Goal: Task Accomplishment & Management: Manage account settings

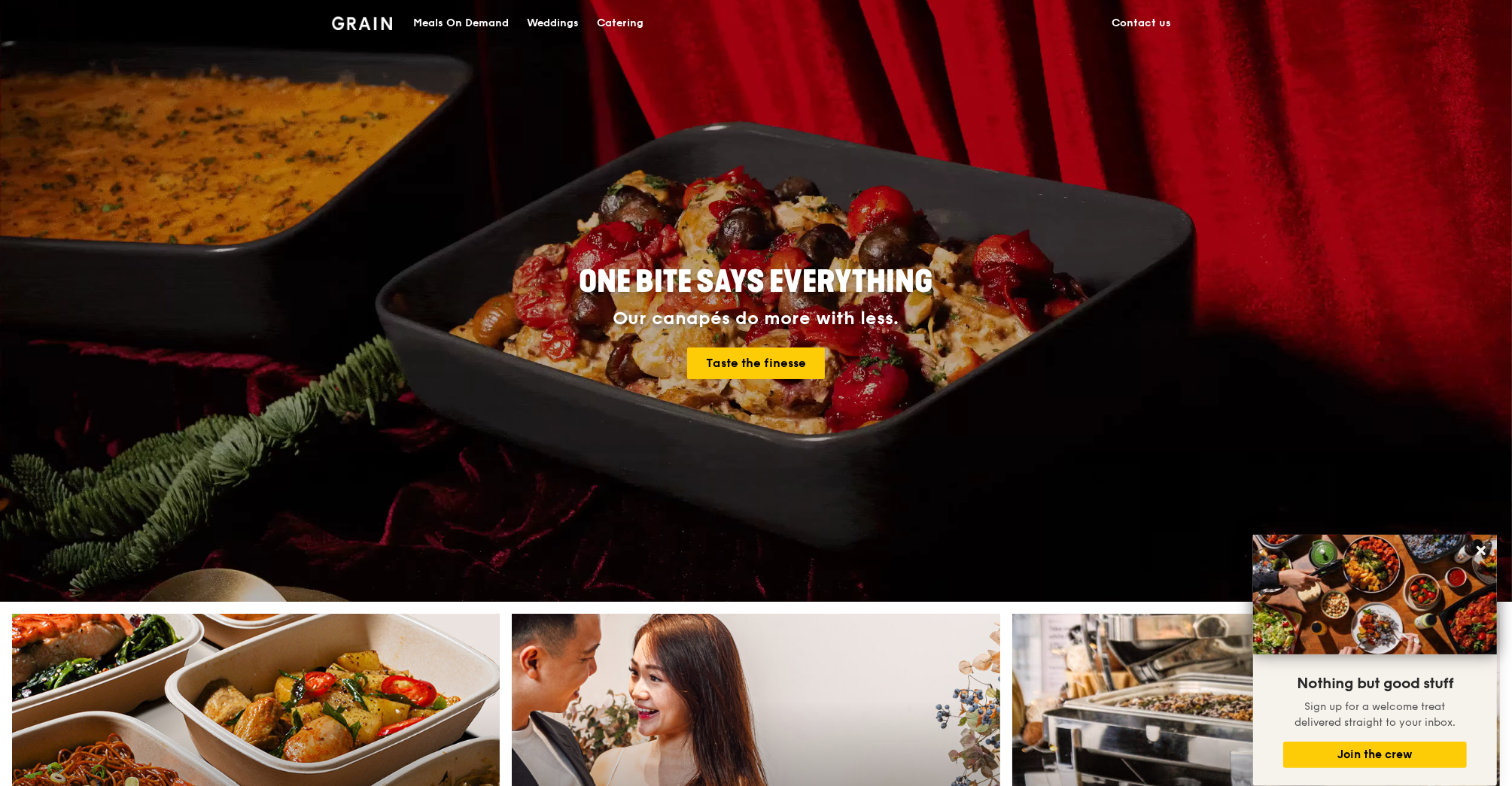
click at [612, 21] on div "Catering" at bounding box center [620, 23] width 47 height 45
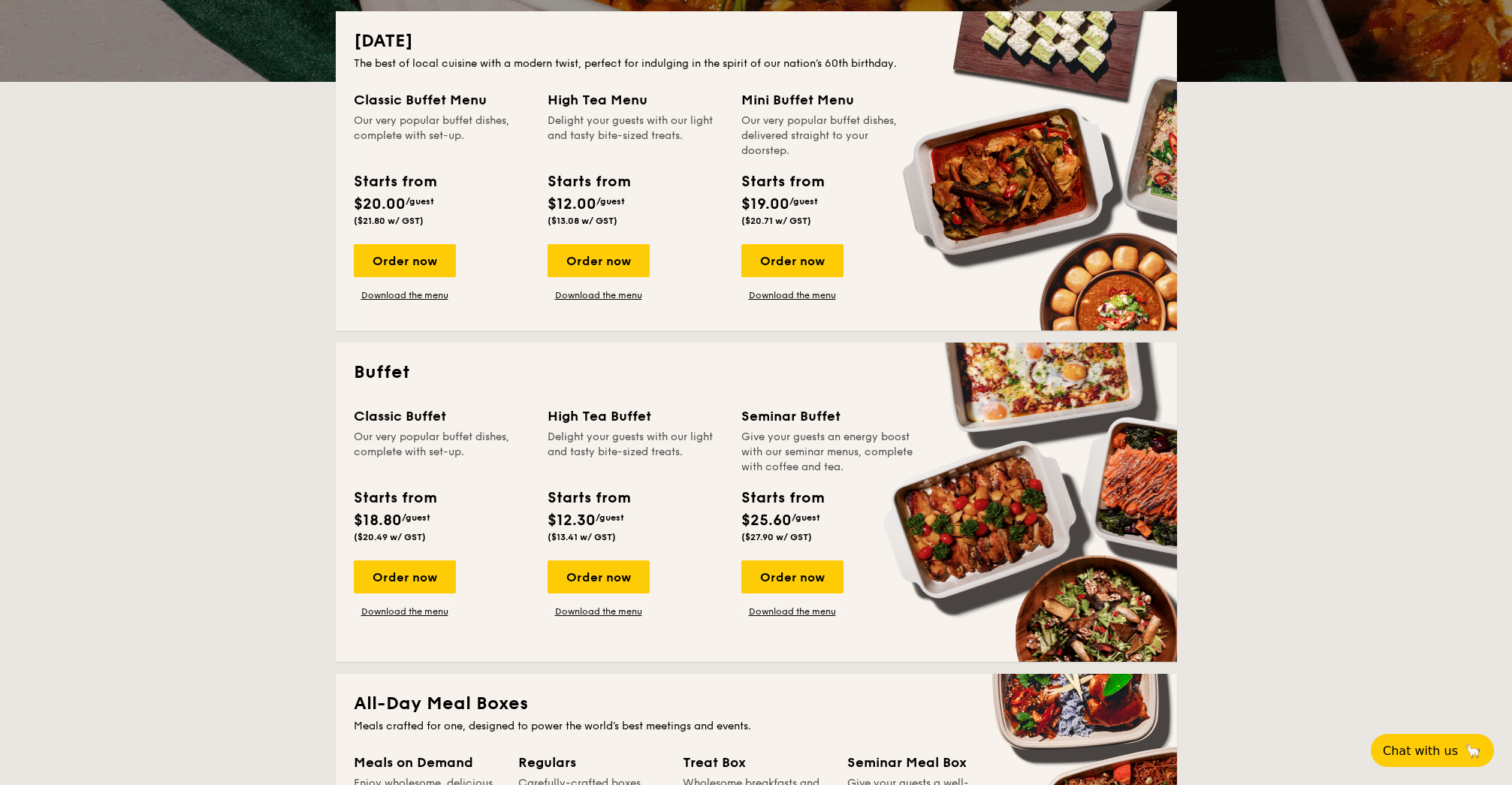
scroll to position [314, 0]
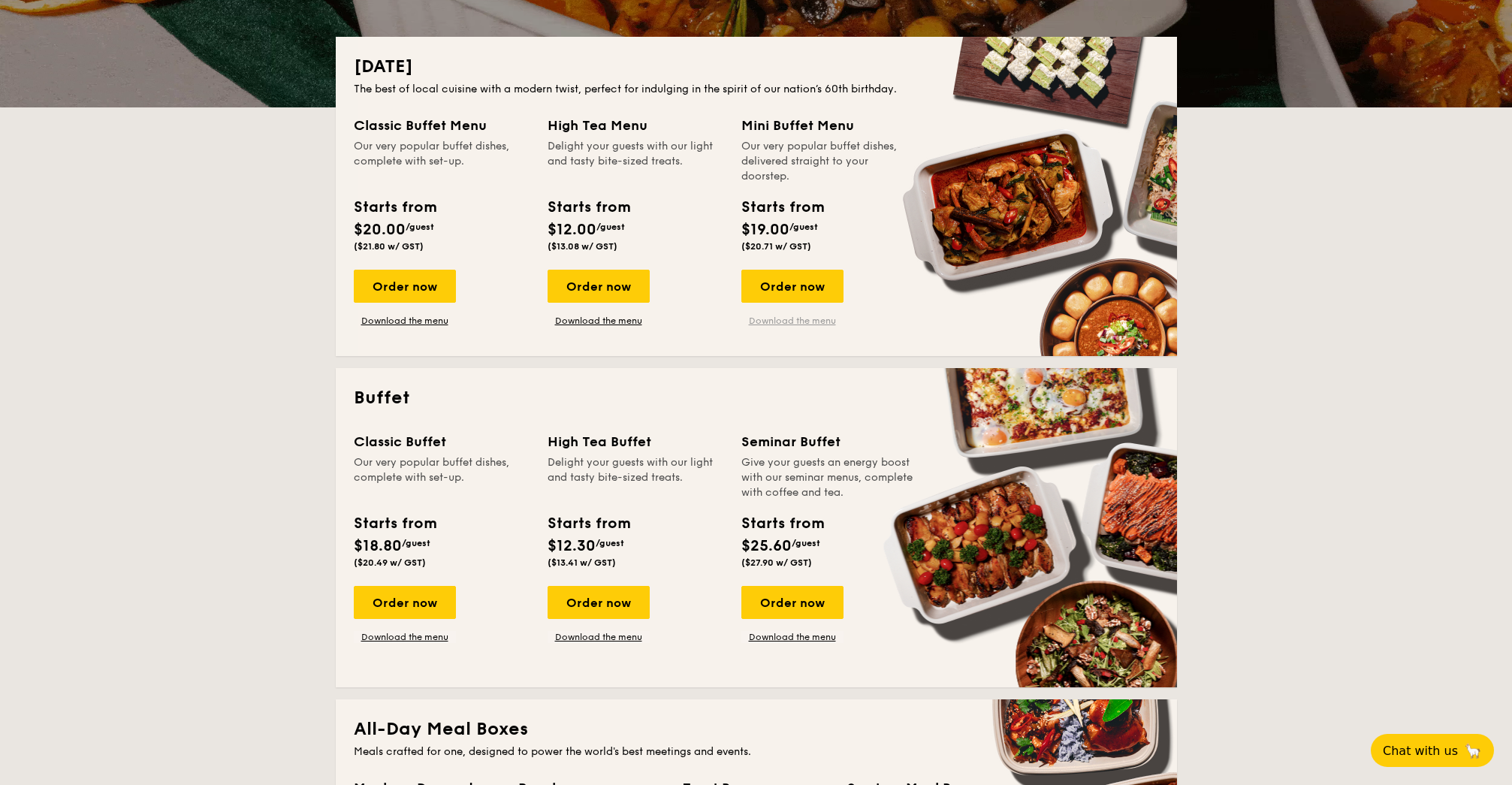
click at [788, 320] on link "Download the menu" at bounding box center [792, 320] width 102 height 12
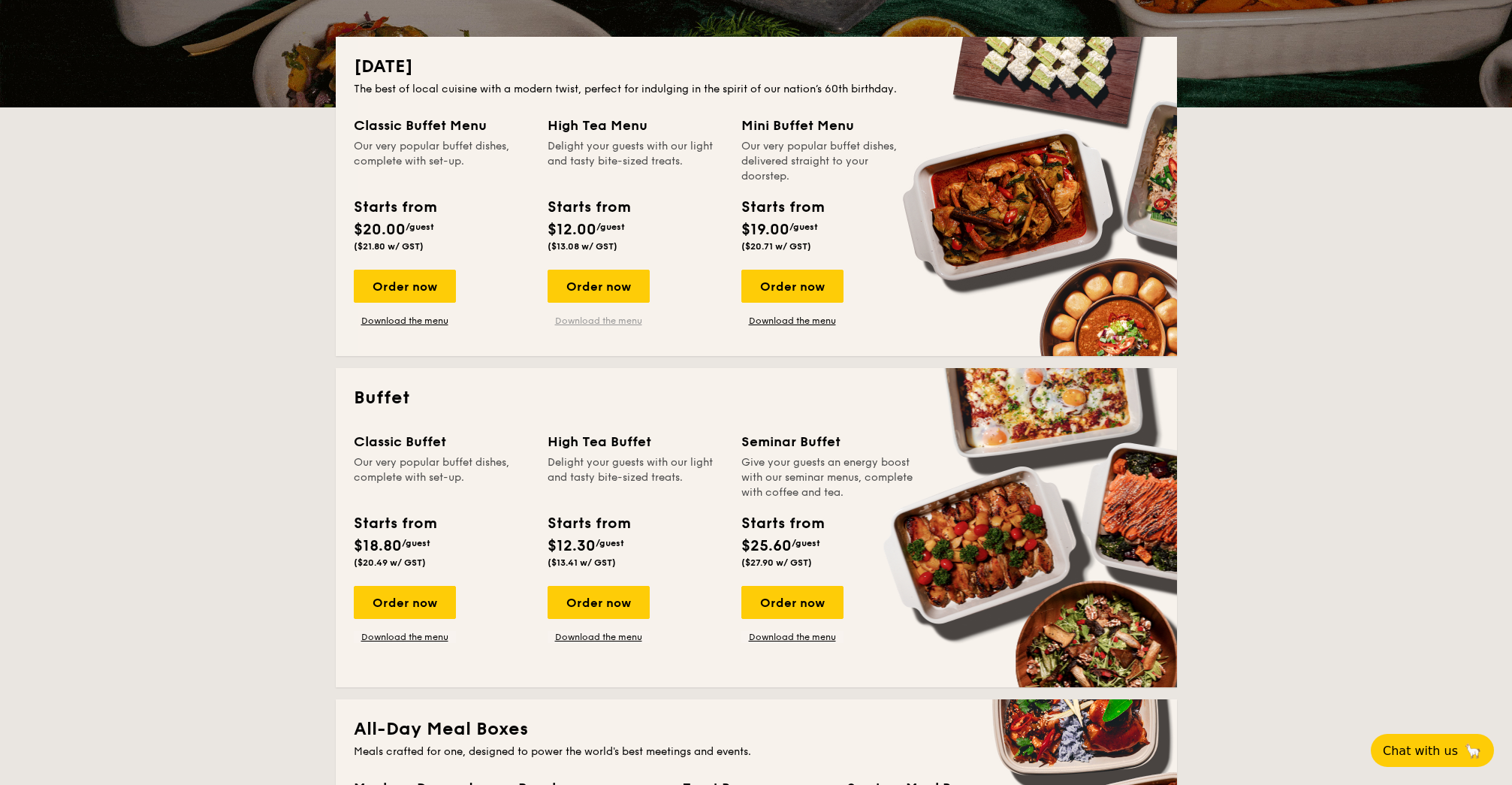
click at [610, 316] on link "Download the menu" at bounding box center [598, 320] width 102 height 12
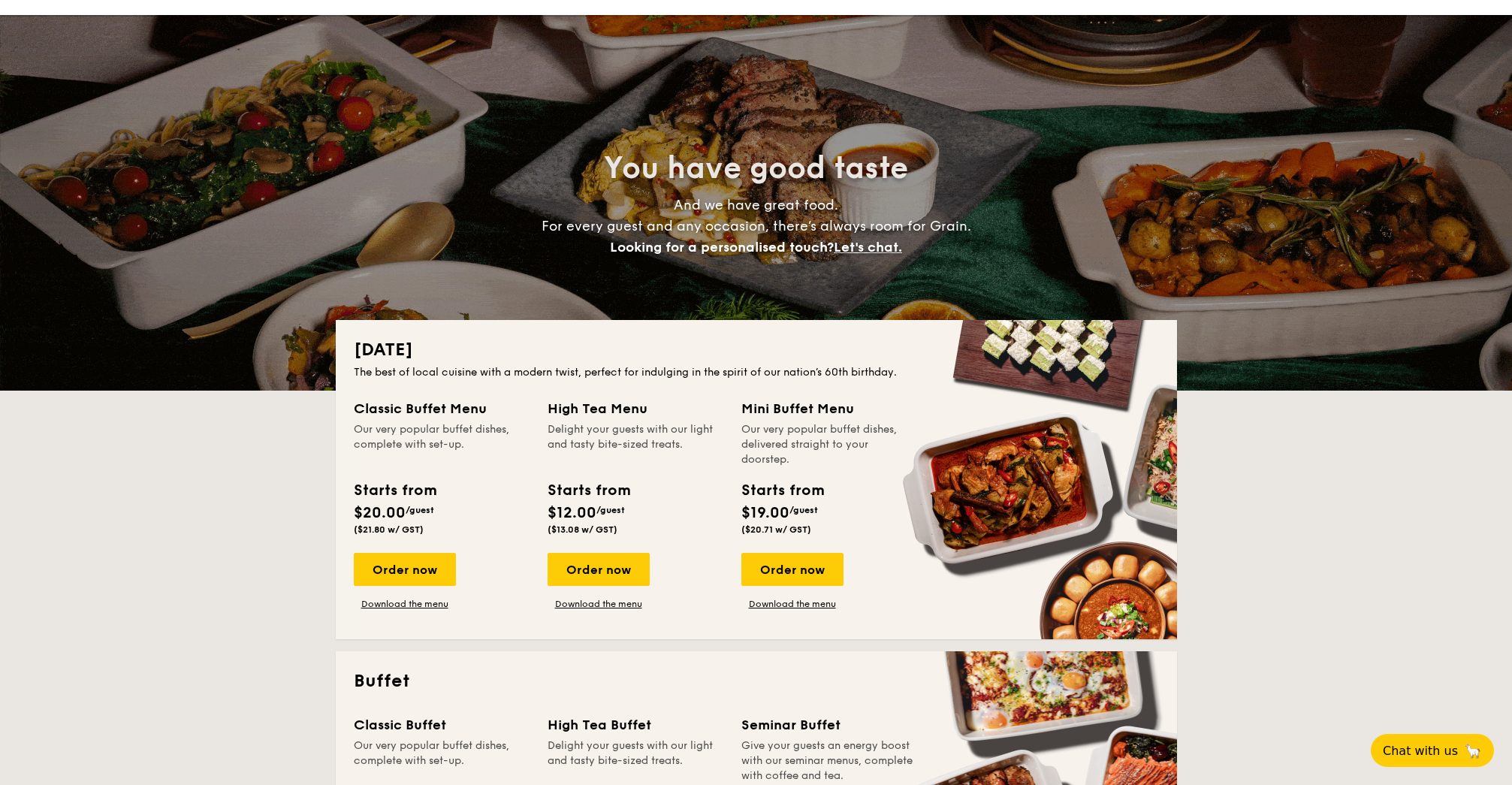
scroll to position [0, 0]
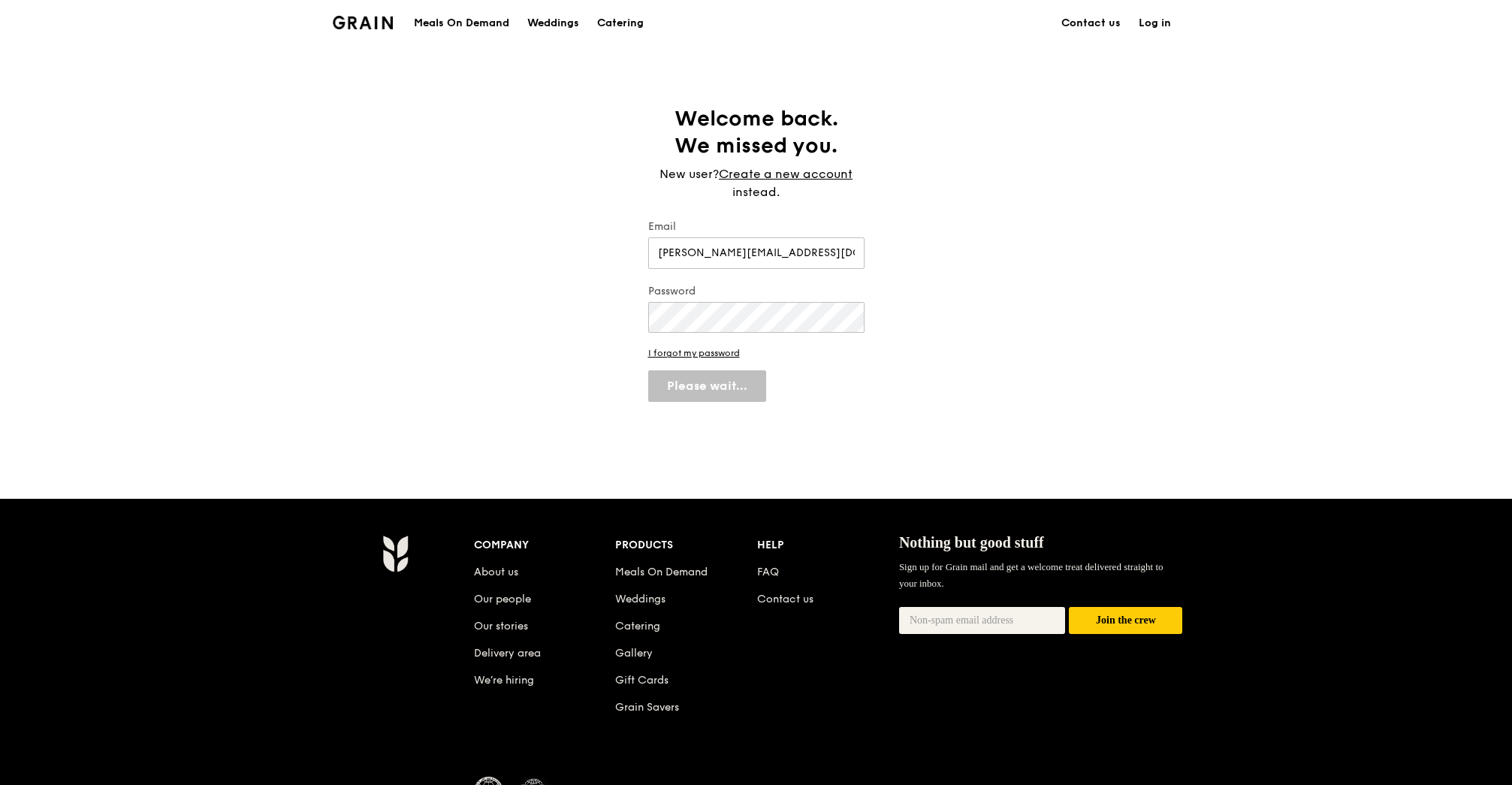
select select "100"
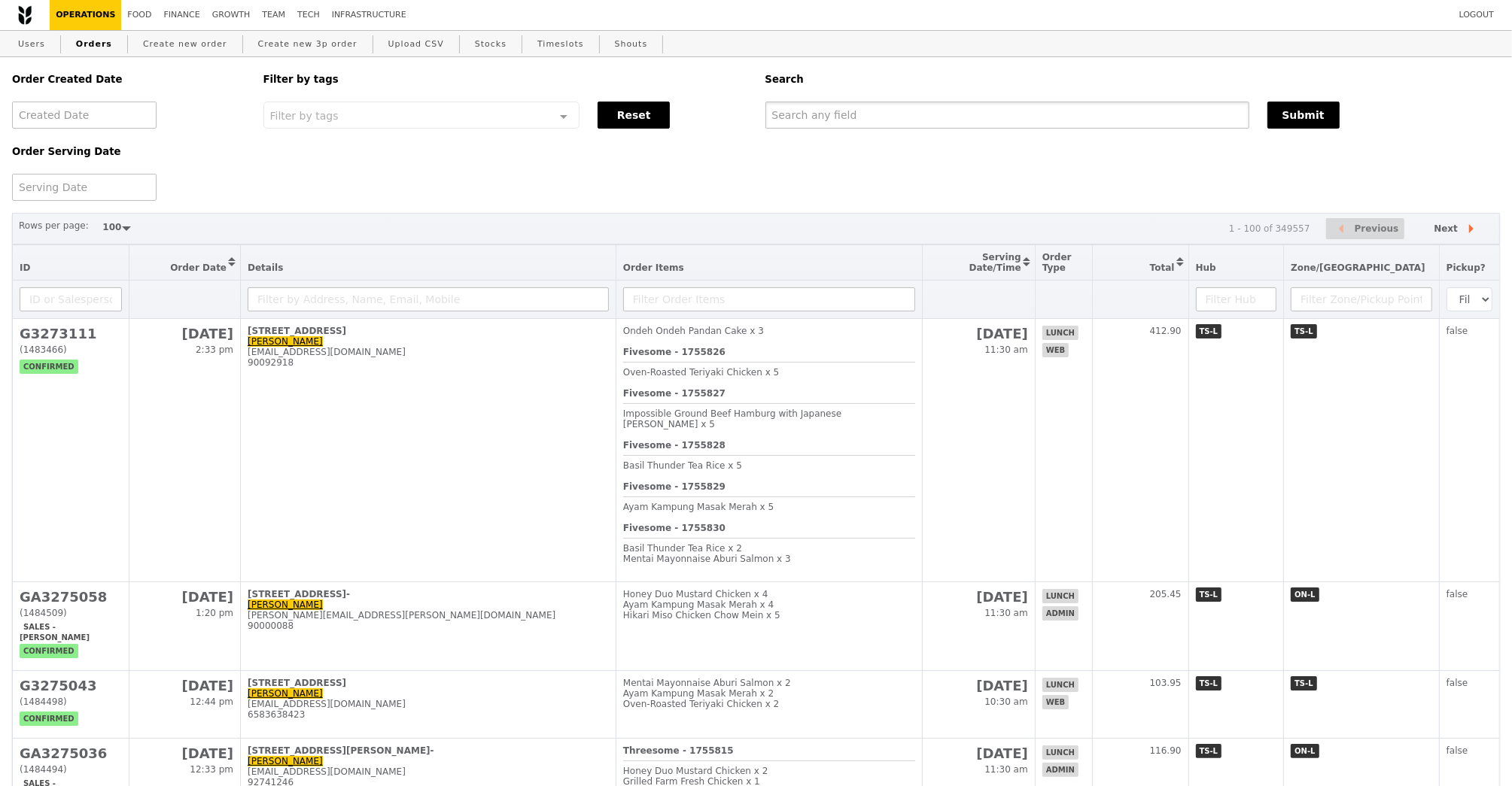
click at [813, 120] on input "text" at bounding box center [1006, 115] width 484 height 27
paste input "G3274310"
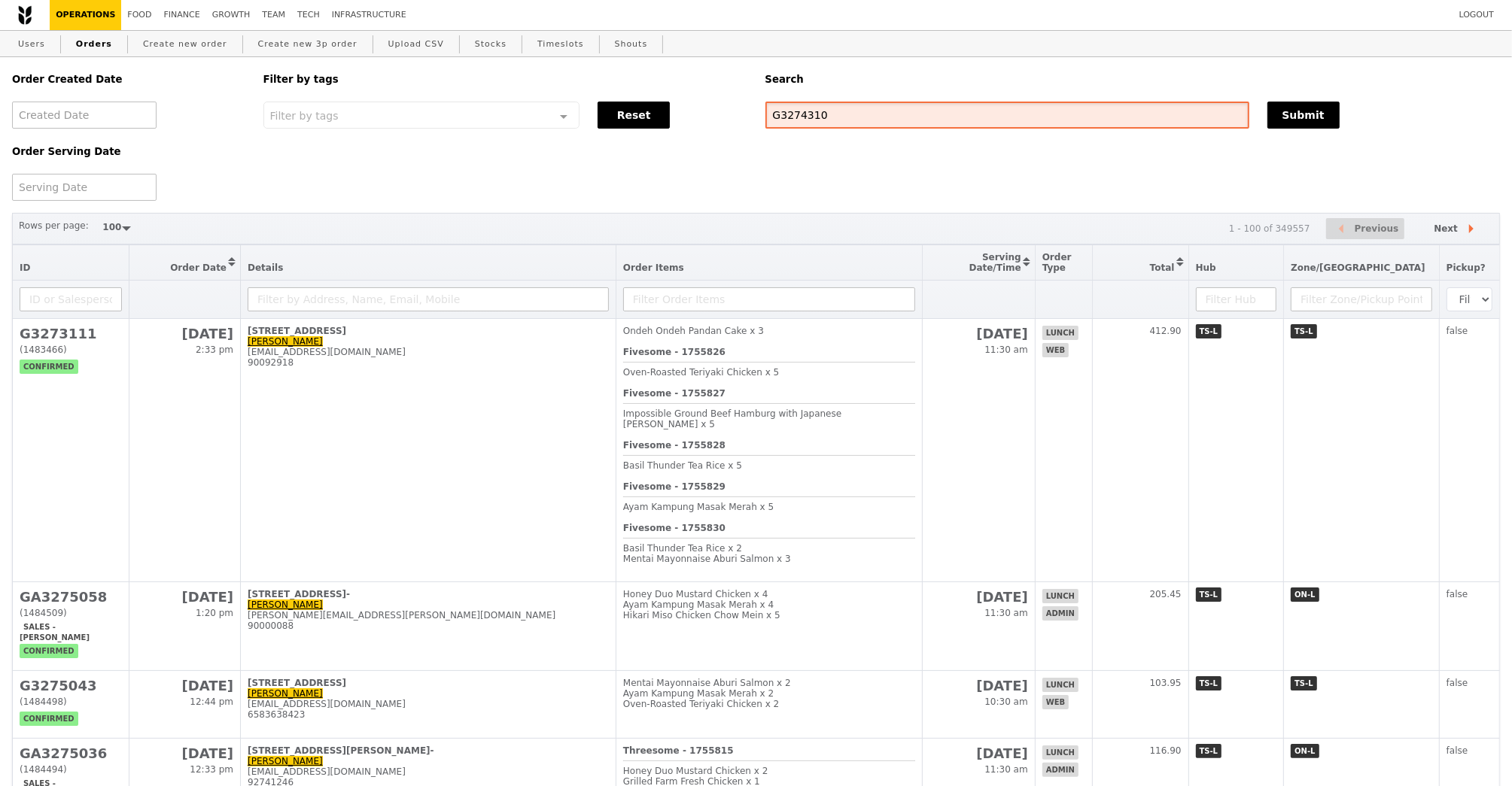
type input "G3274310"
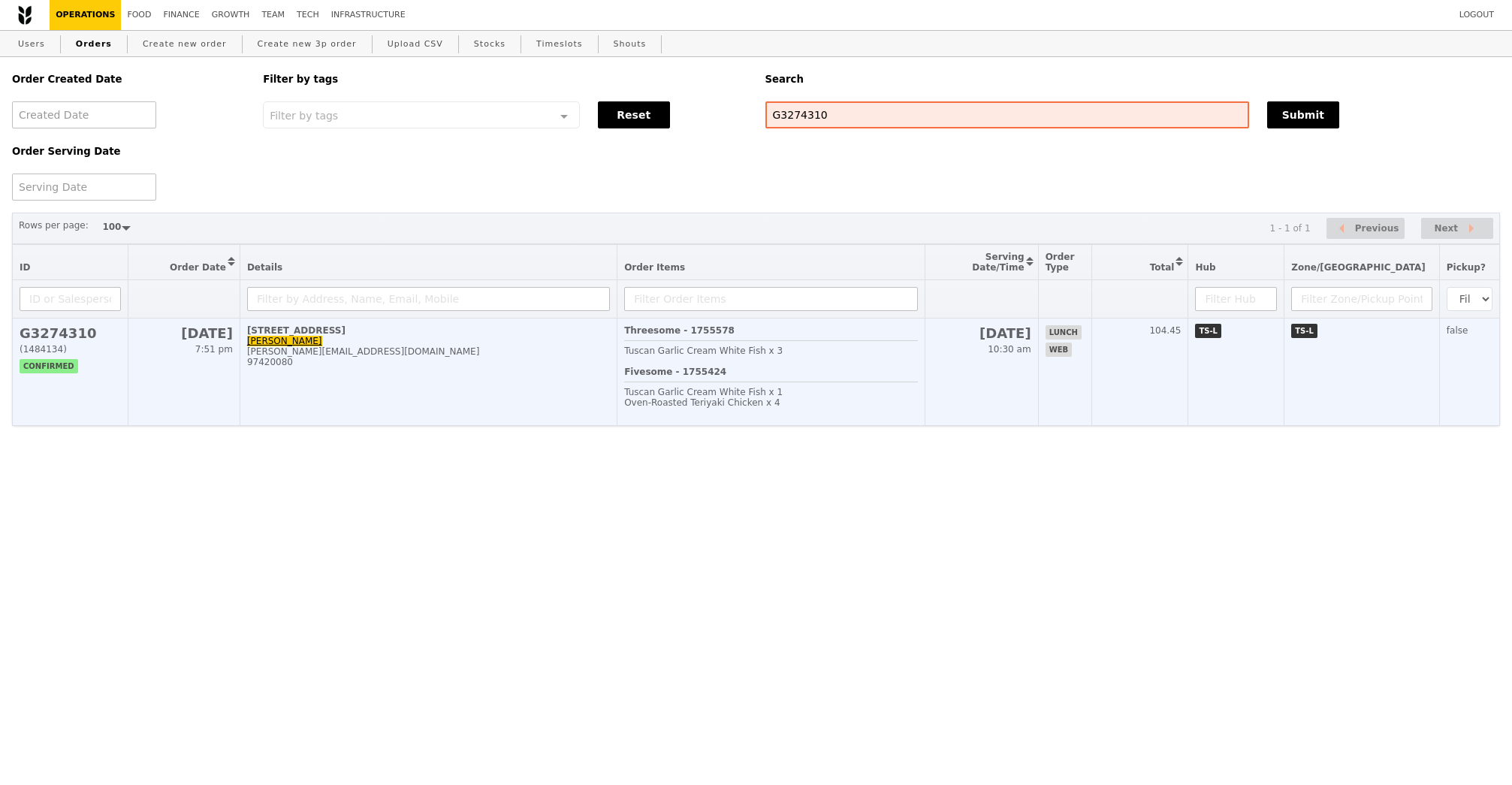
click at [420, 389] on td "295 Upper Paya Lebar Road, #03-00 Sandra Cheok sandra_cheok@aupe.org.sg 97420080" at bounding box center [428, 372] width 378 height 107
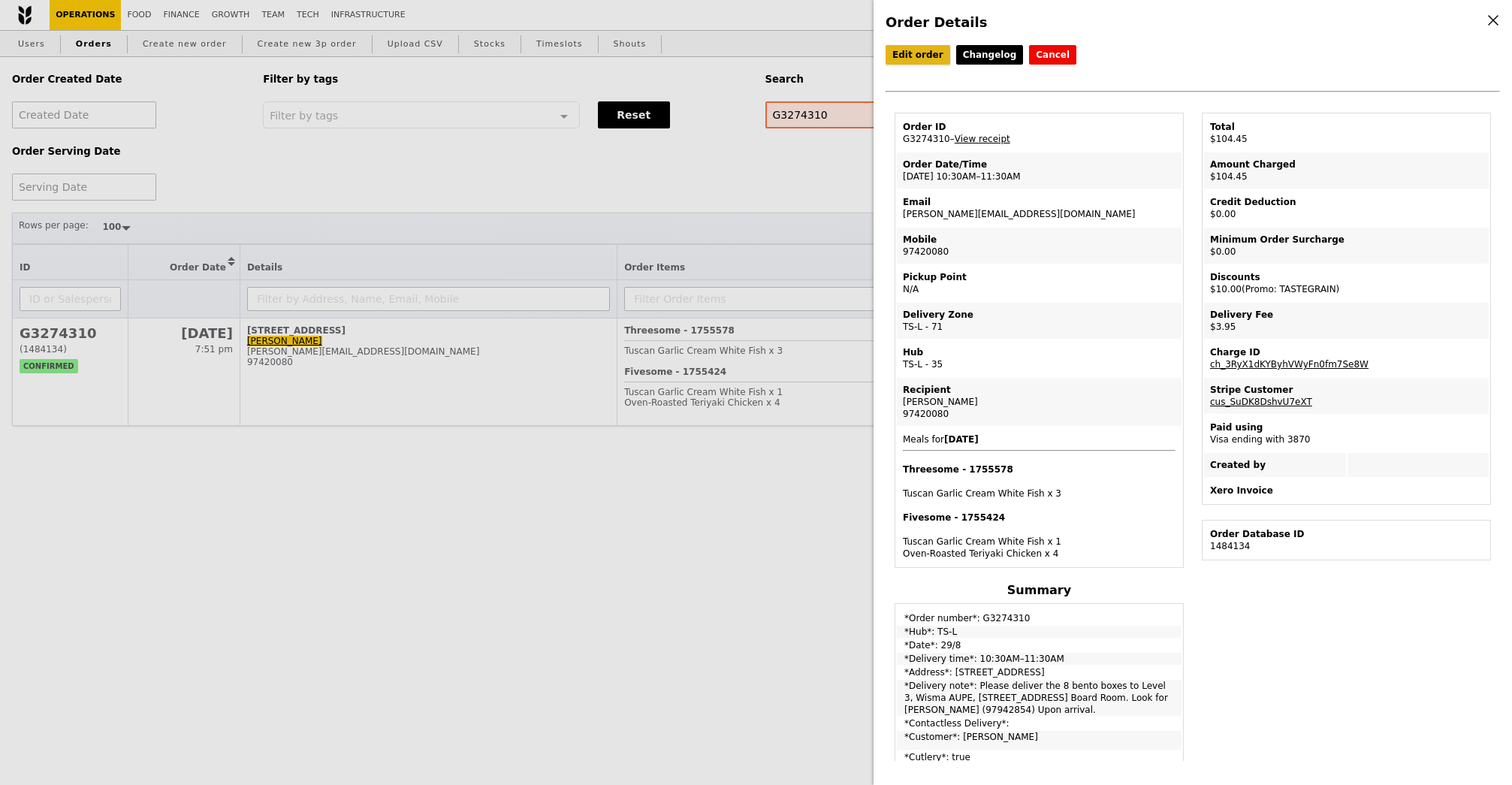
click at [914, 55] on link "Edit order" at bounding box center [918, 55] width 65 height 19
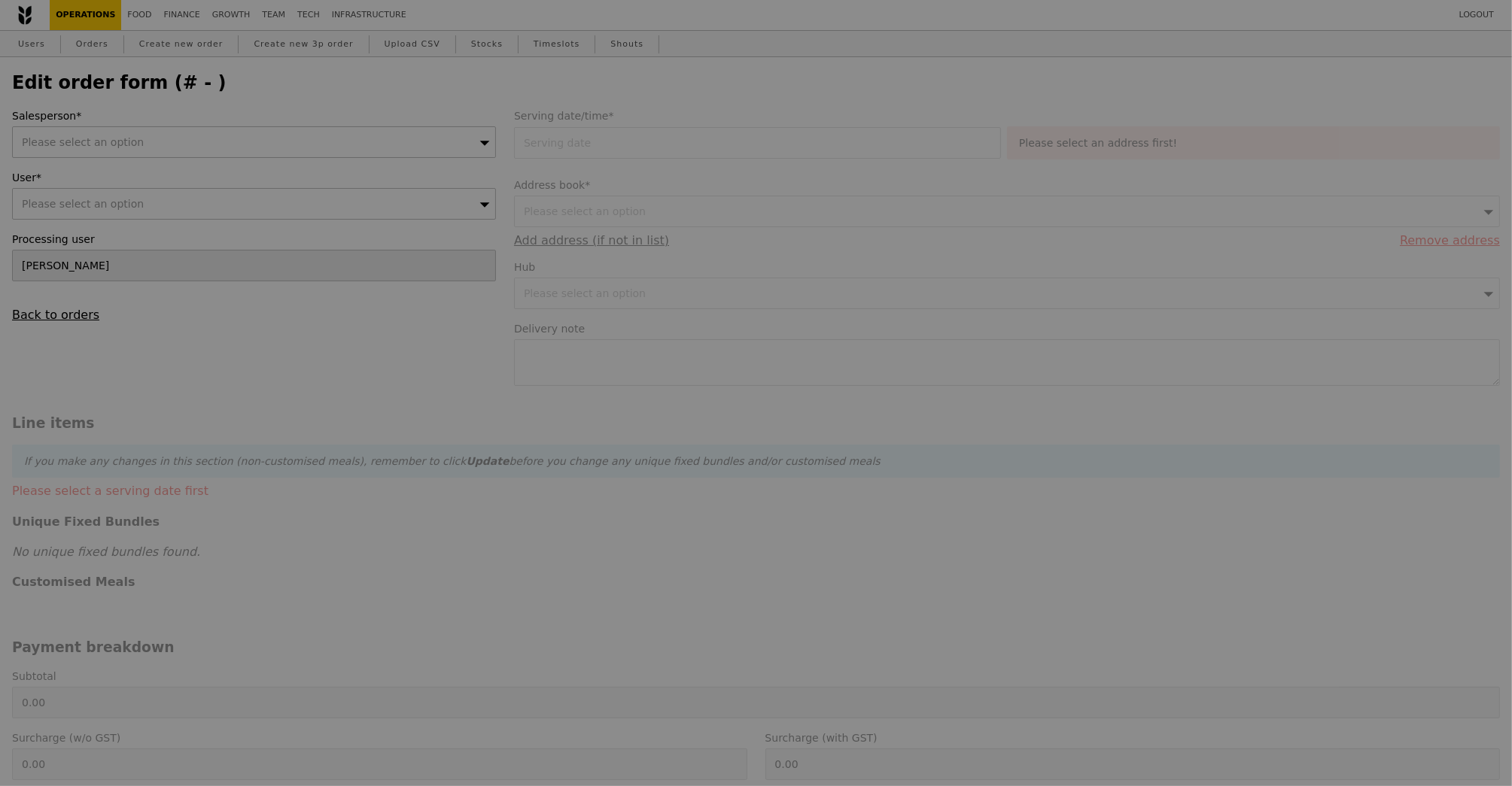
type input "29 Aug 2025"
type textarea "Please deliver the 8 bento boxes to Level 3, Wisma AUPE, 295 Upper Paya Lebar R…"
type input "110.50"
type input "2.71"
type input "2.95"
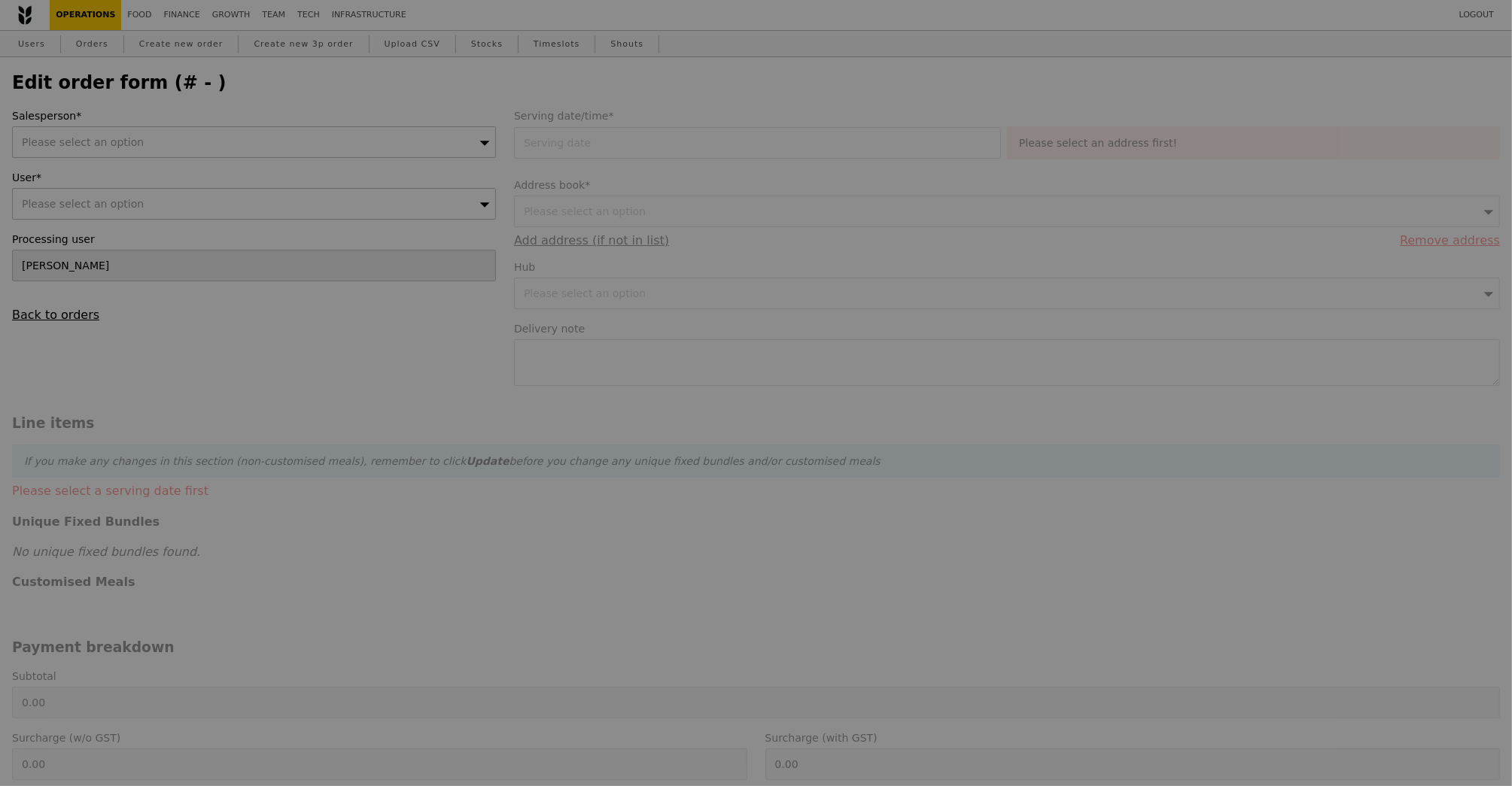
type input "9.17"
type input "10.00"
type input "103.45"
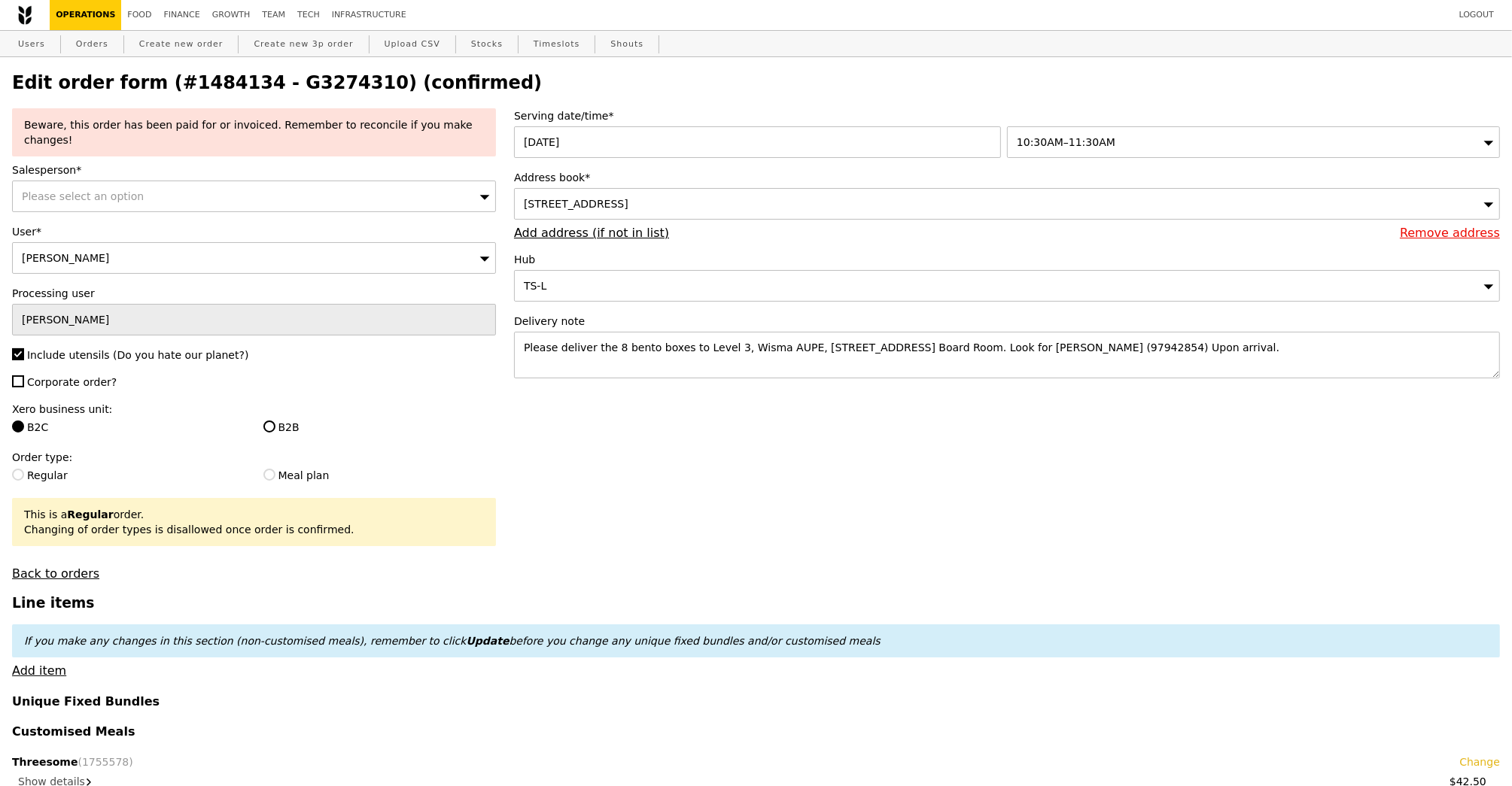
type input "Update"
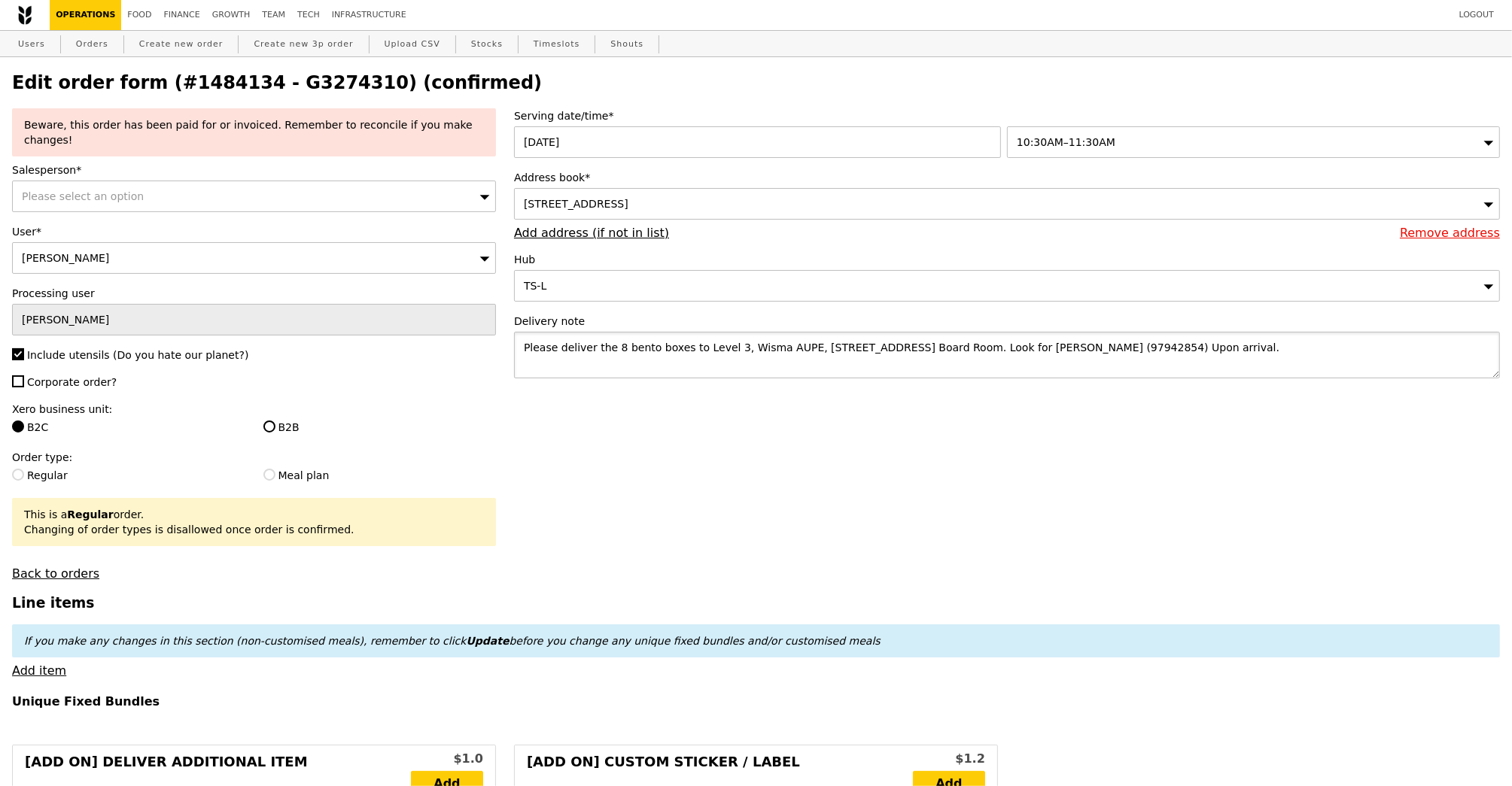
click at [1302, 353] on textarea "Please deliver the 8 bento boxes to Level 3, Wisma AUPE, 295 Upper Paya Lebar R…" at bounding box center [1007, 355] width 986 height 47
paste textarea "call me at 97942854"
type textarea "Please deliver the 8 bento boxes to Level 3, Wisma AUPE, 295 Upper Paya Lebar R…"
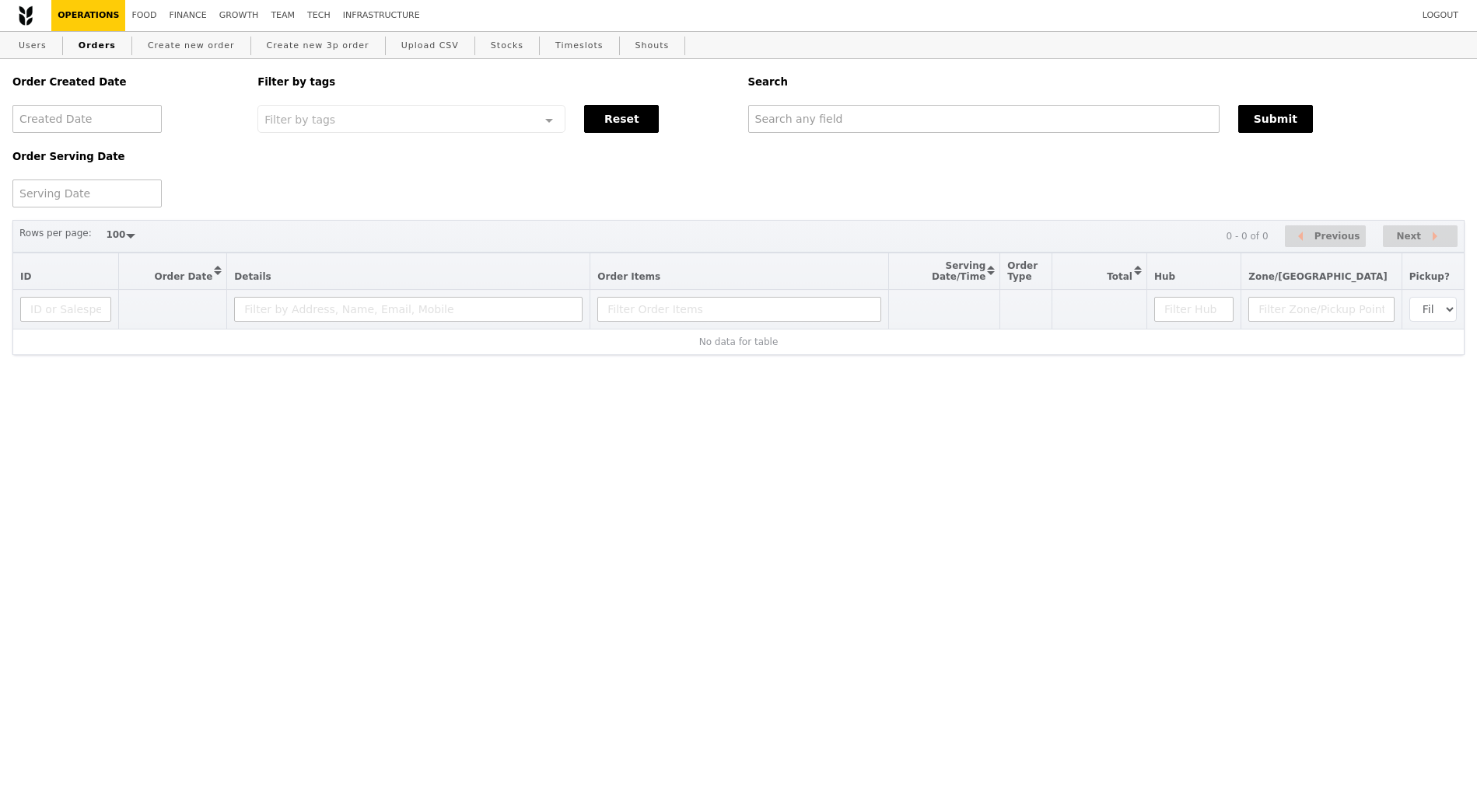
select select "100"
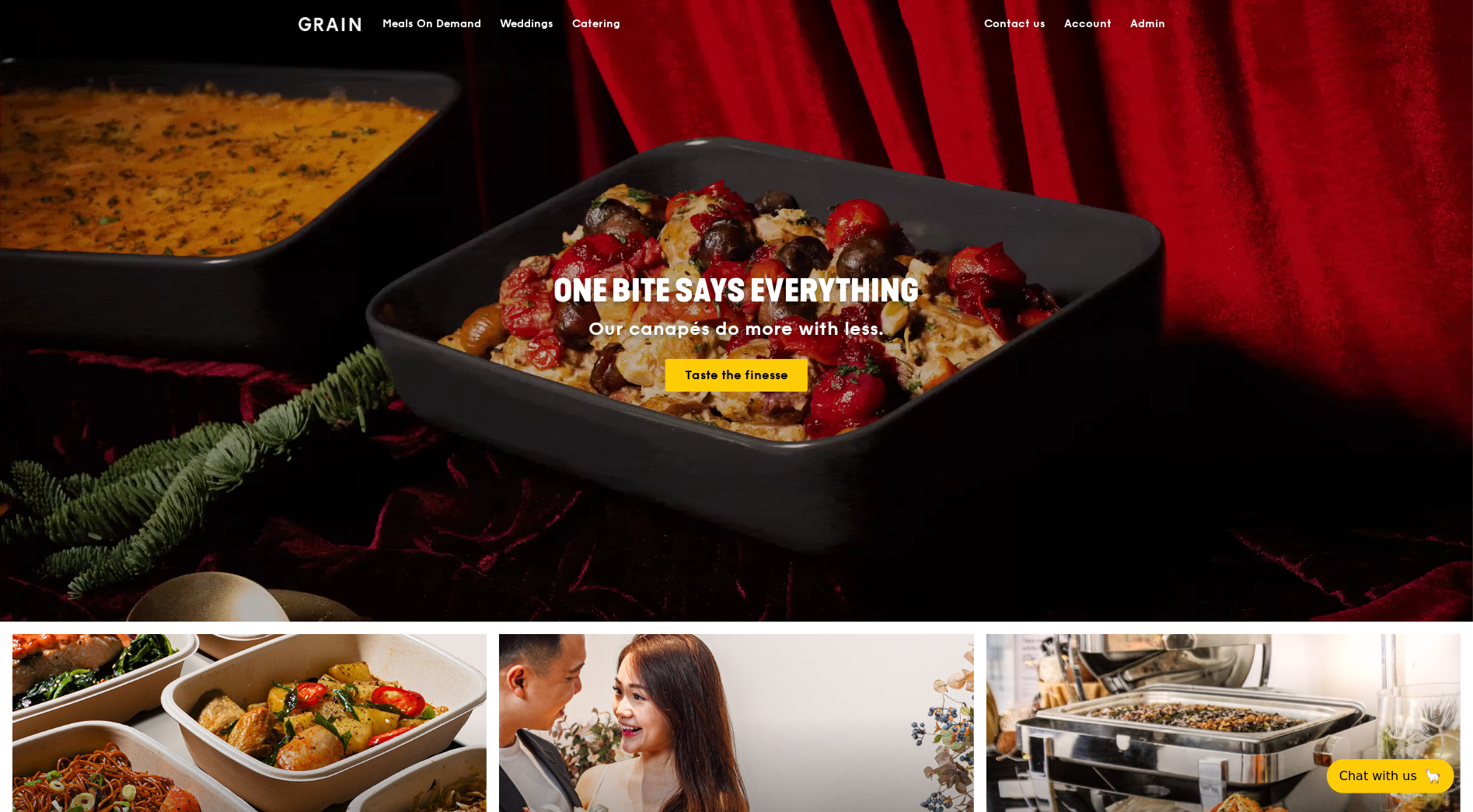
click at [607, 20] on div "Catering" at bounding box center [596, 24] width 48 height 46
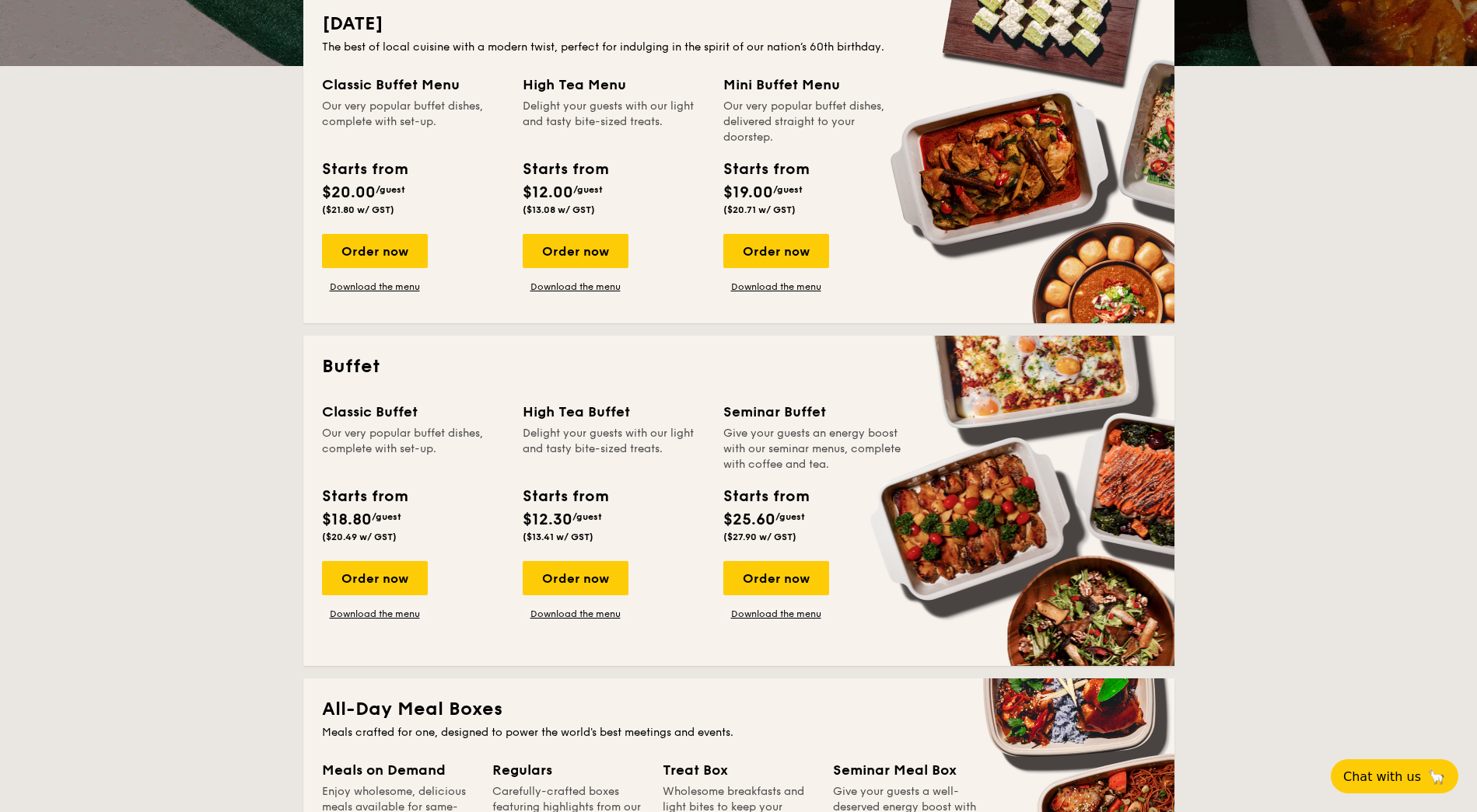
scroll to position [369, 0]
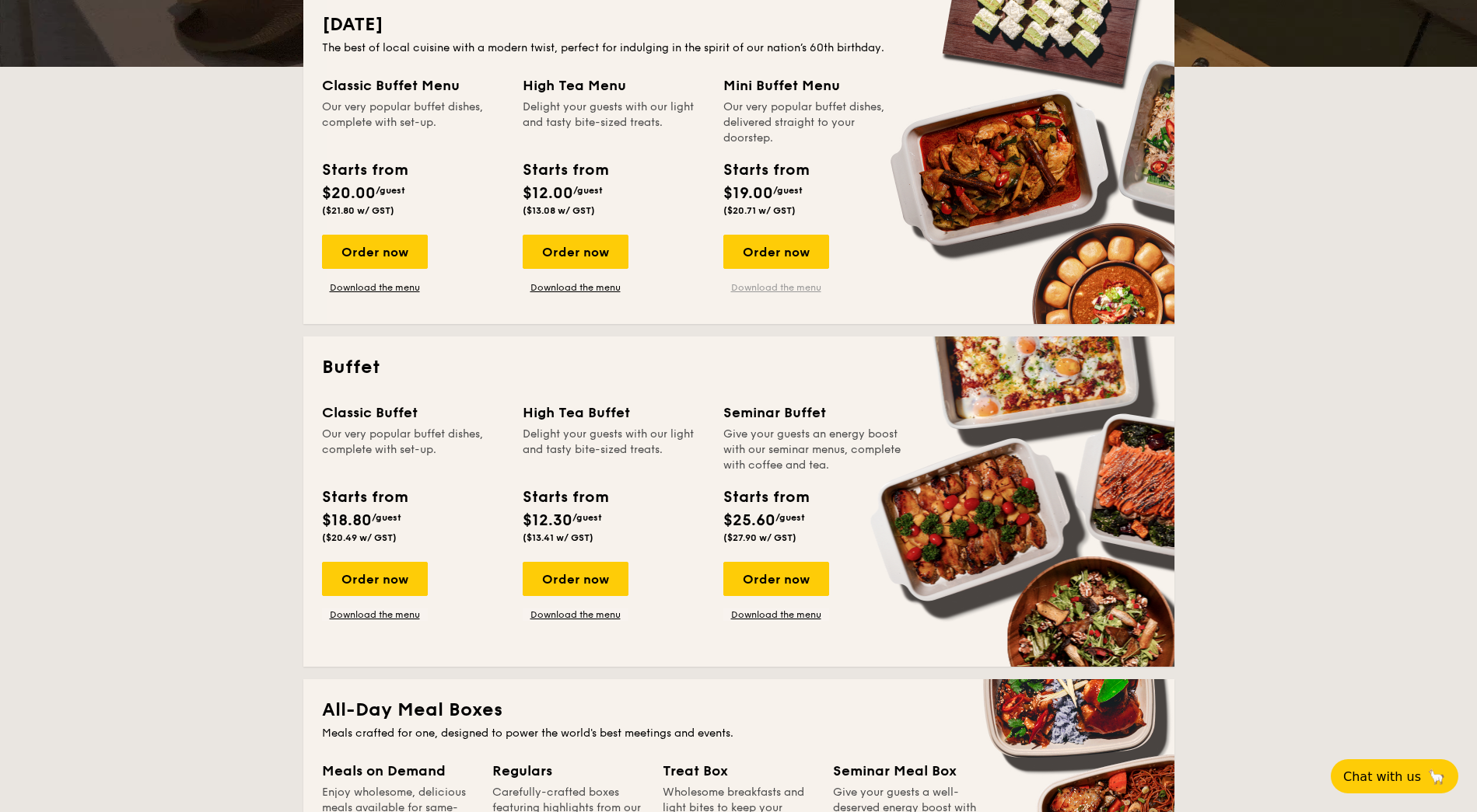
click at [780, 283] on link "Download the menu" at bounding box center [776, 288] width 106 height 13
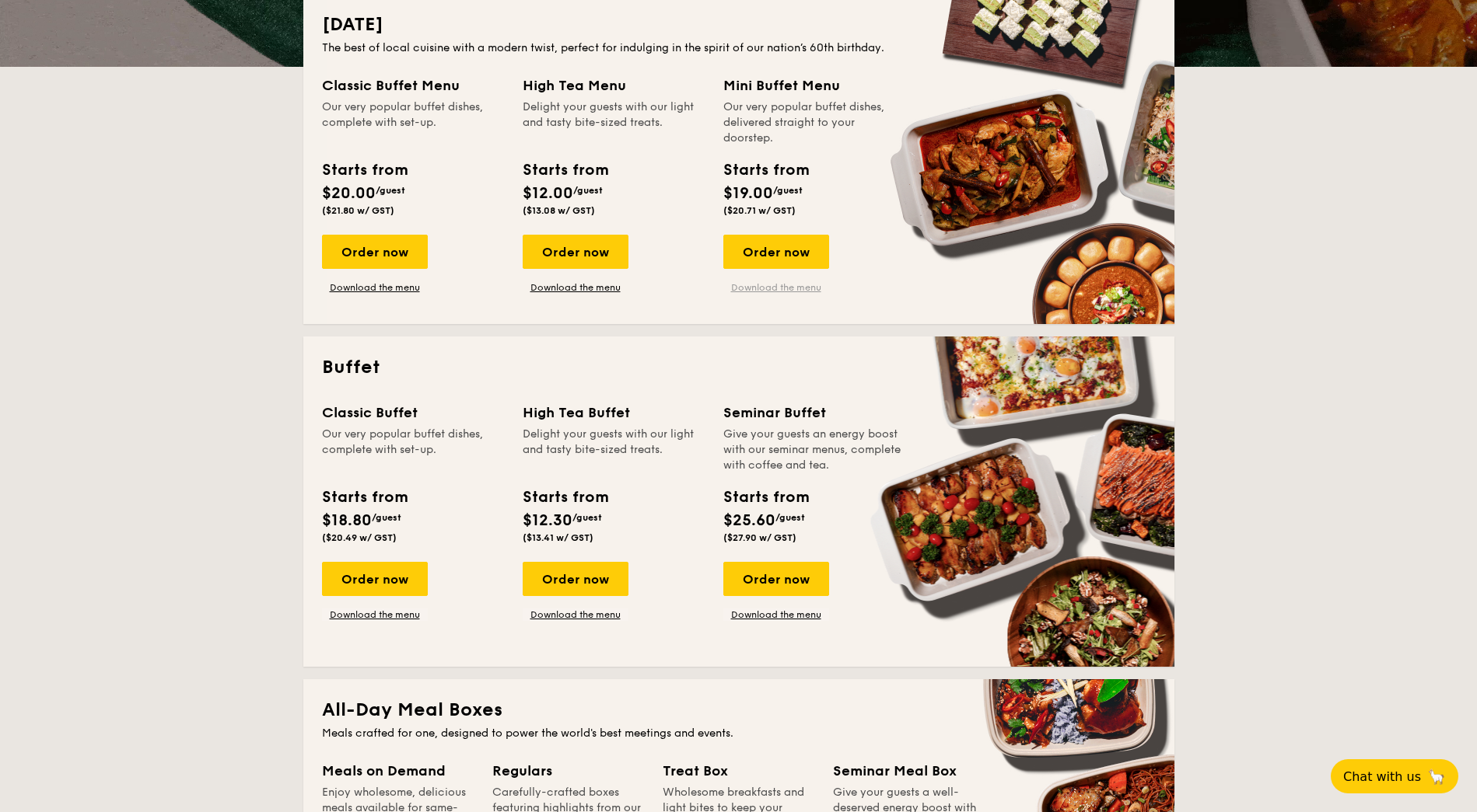
click at [759, 282] on link "Download the menu" at bounding box center [776, 288] width 106 height 13
